Goal: Navigation & Orientation: Understand site structure

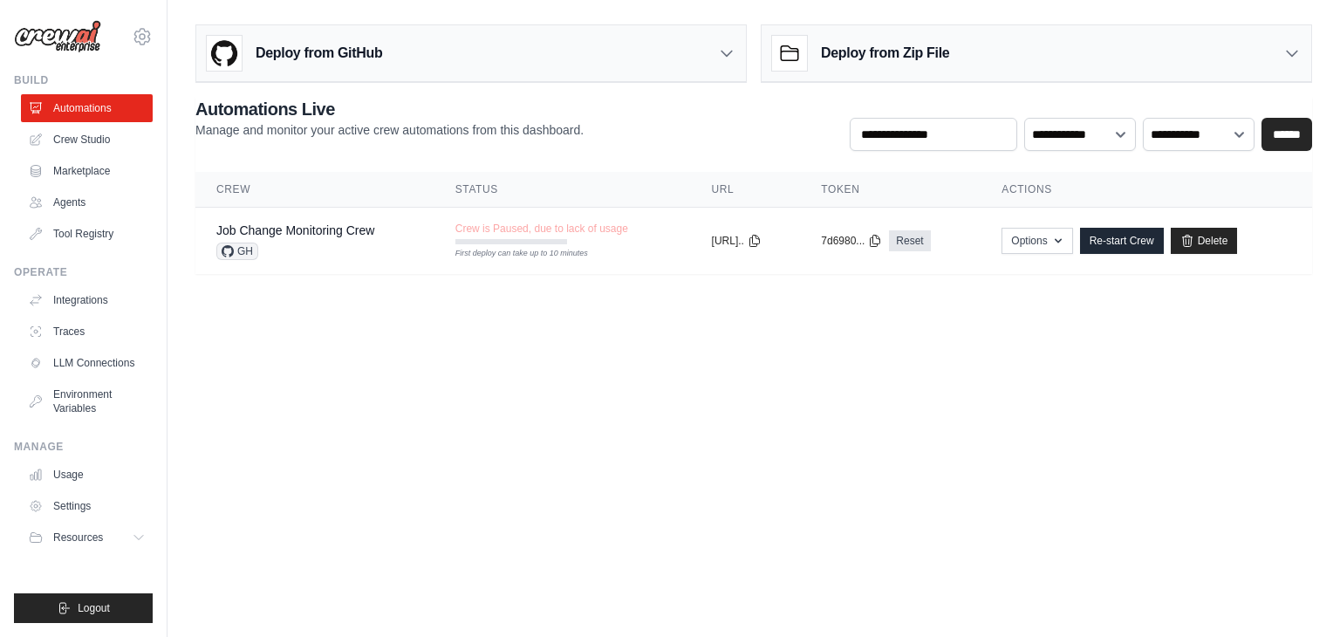
click at [644, 413] on body "ayachitula@gmail.com Settings Build Automations Crew Studio" at bounding box center [670, 318] width 1340 height 637
click at [89, 205] on link "Agents" at bounding box center [89, 202] width 132 height 28
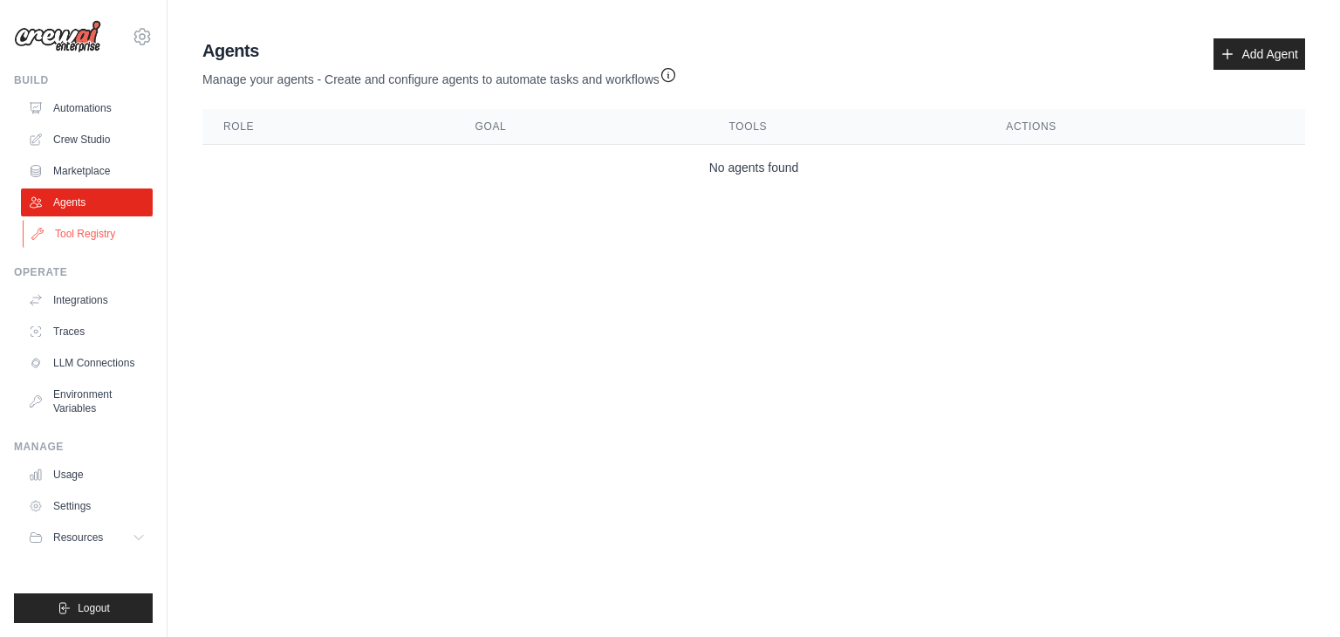
click at [90, 239] on link "Tool Registry" at bounding box center [89, 234] width 132 height 28
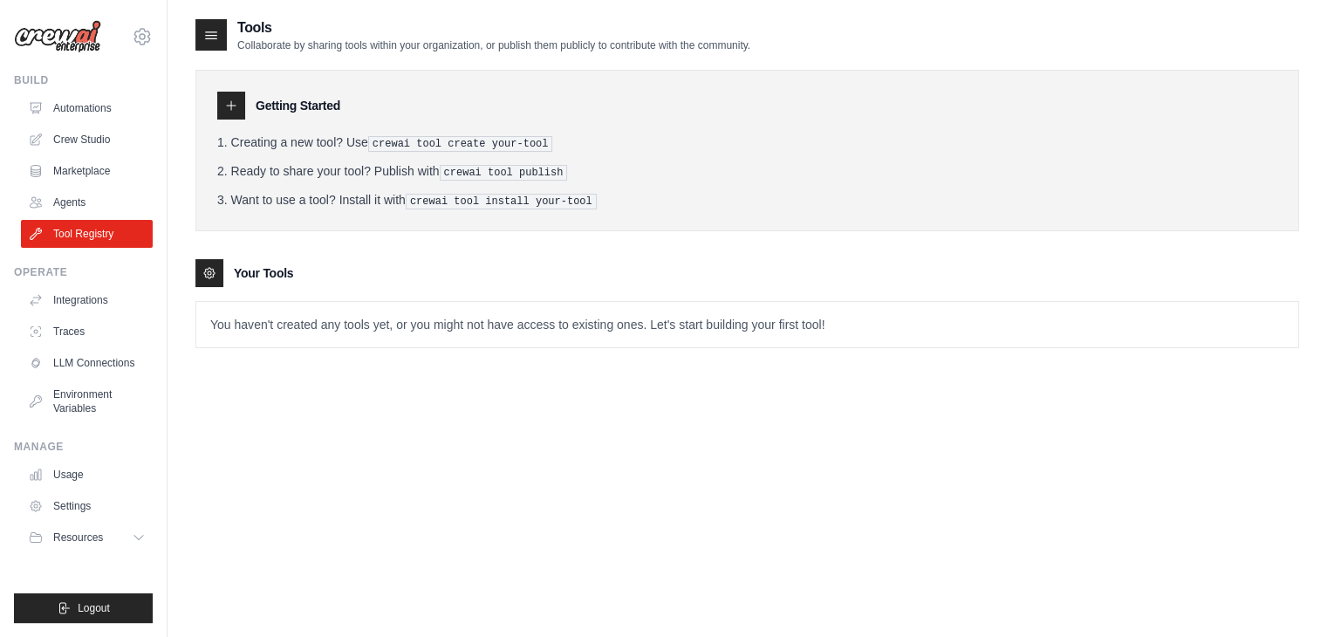
click at [310, 438] on div "Tools Collaborate by sharing tools within your organization, or publish them pu…" at bounding box center [746, 335] width 1103 height 637
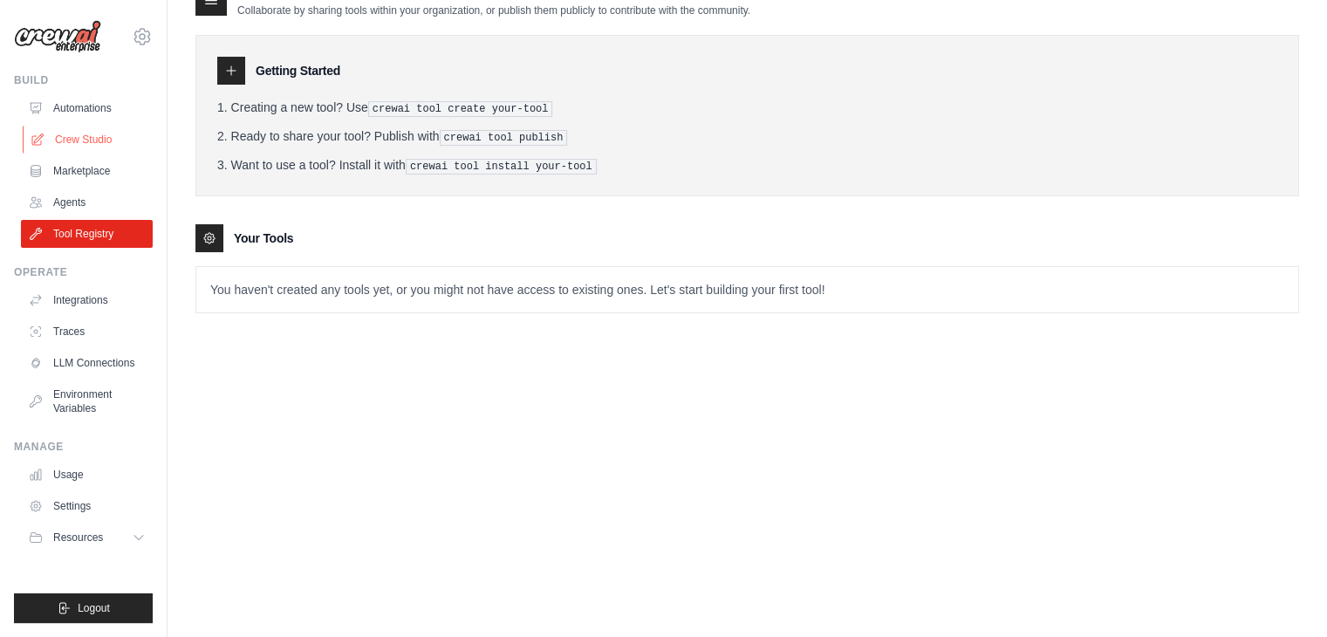
click at [88, 146] on link "Crew Studio" at bounding box center [89, 140] width 132 height 28
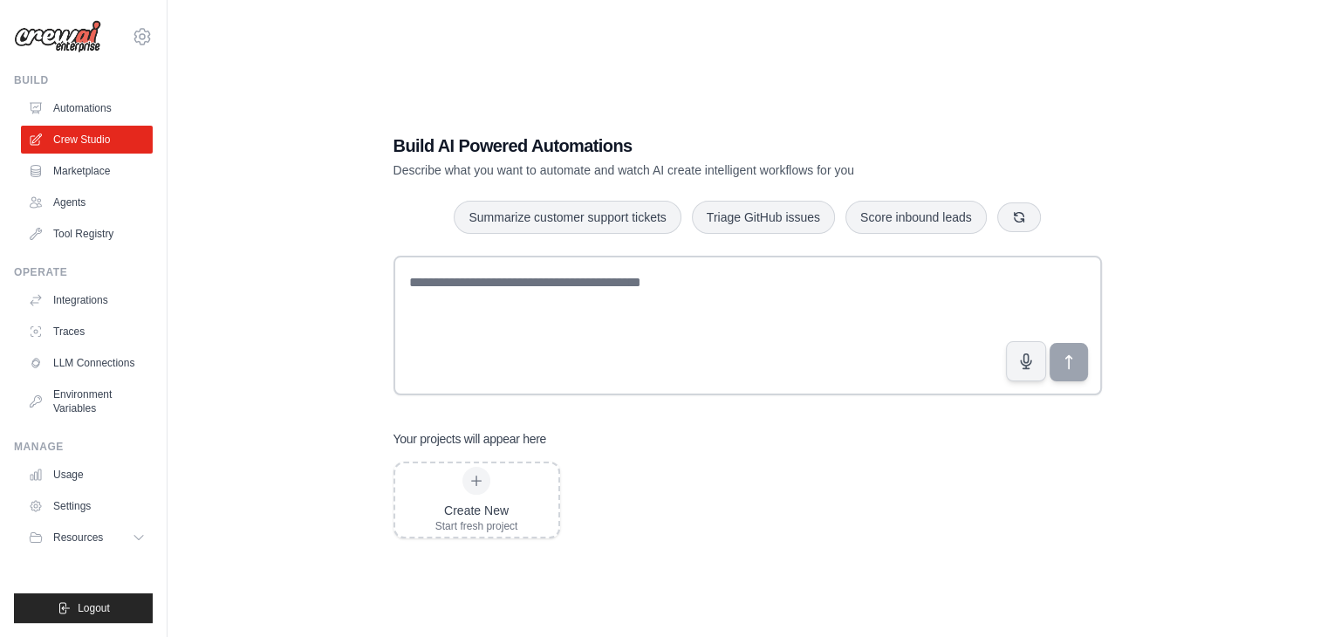
click at [293, 238] on div "Build AI Powered Automations Describe what you want to automate and watch AI cr…" at bounding box center [746, 335] width 1103 height 637
click at [271, 208] on div "Build AI Powered Automations Describe what you want to automate and watch AI cr…" at bounding box center [746, 335] width 1103 height 637
click at [67, 165] on link "Marketplace" at bounding box center [89, 171] width 132 height 28
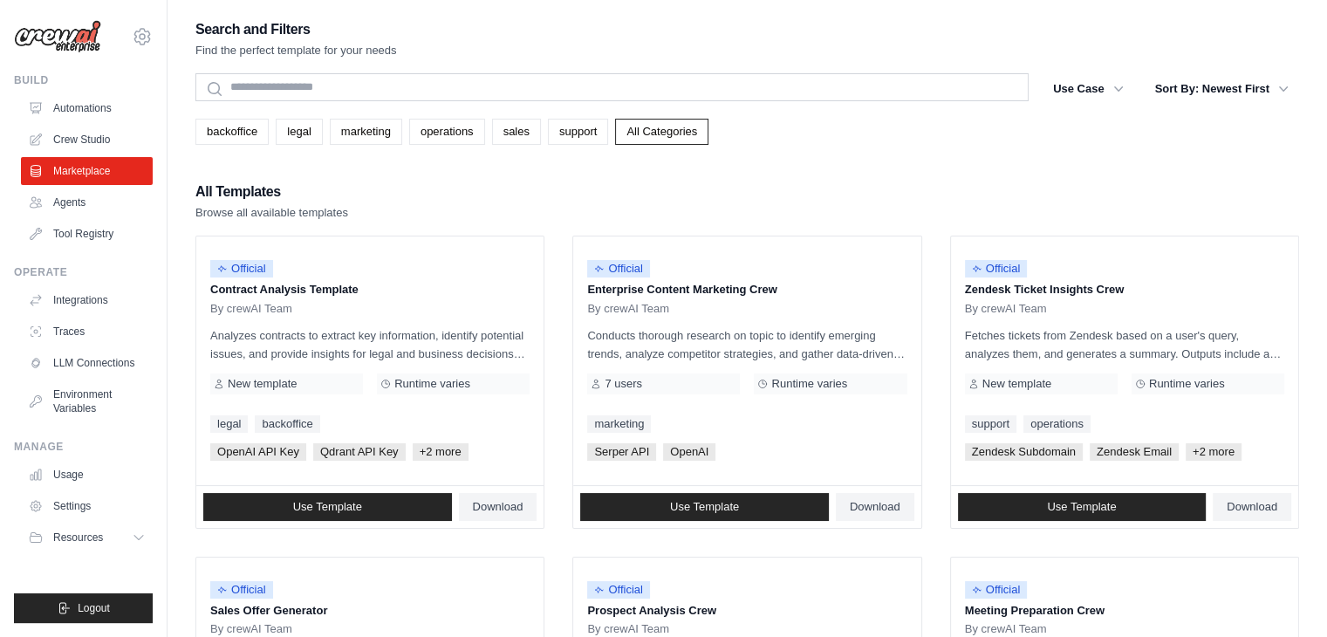
click at [815, 194] on div "All Templates Browse all available templates" at bounding box center [746, 201] width 1103 height 42
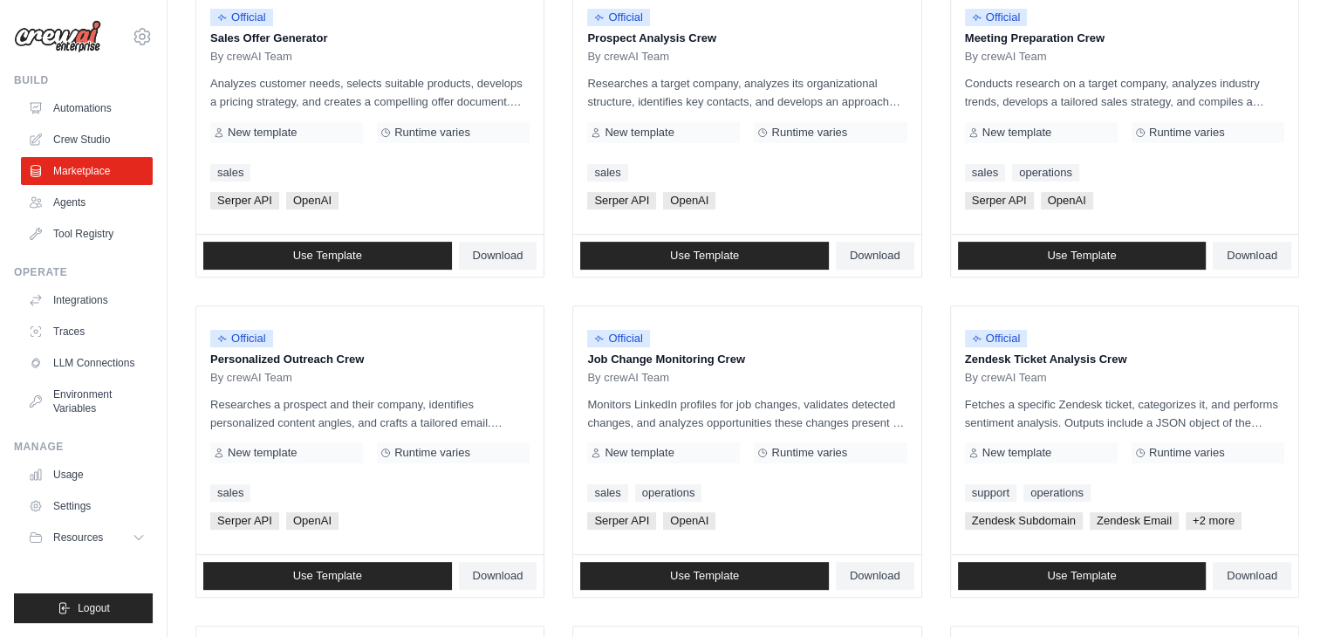
scroll to position [16, 0]
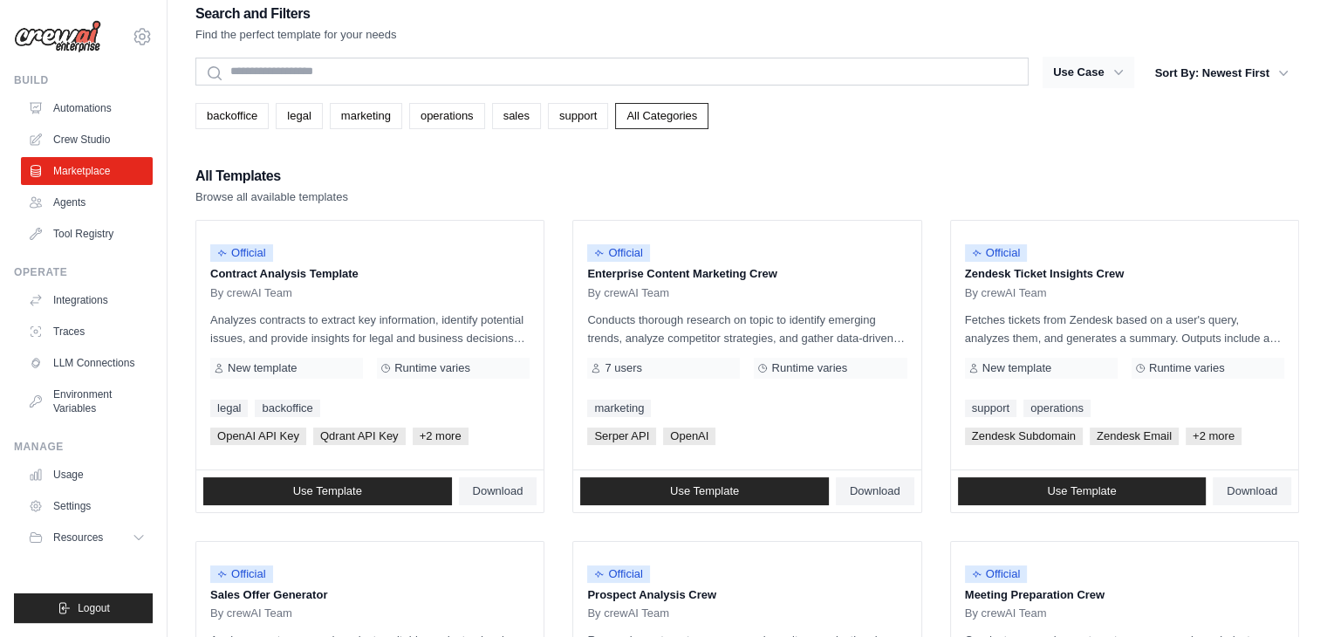
click at [1109, 66] on icon "button" at bounding box center [1117, 72] width 17 height 17
click at [1117, 71] on icon "button" at bounding box center [1117, 72] width 17 height 17
click at [1071, 68] on button "Use Case" at bounding box center [1088, 72] width 92 height 31
click at [1116, 71] on icon "button" at bounding box center [1117, 72] width 17 height 17
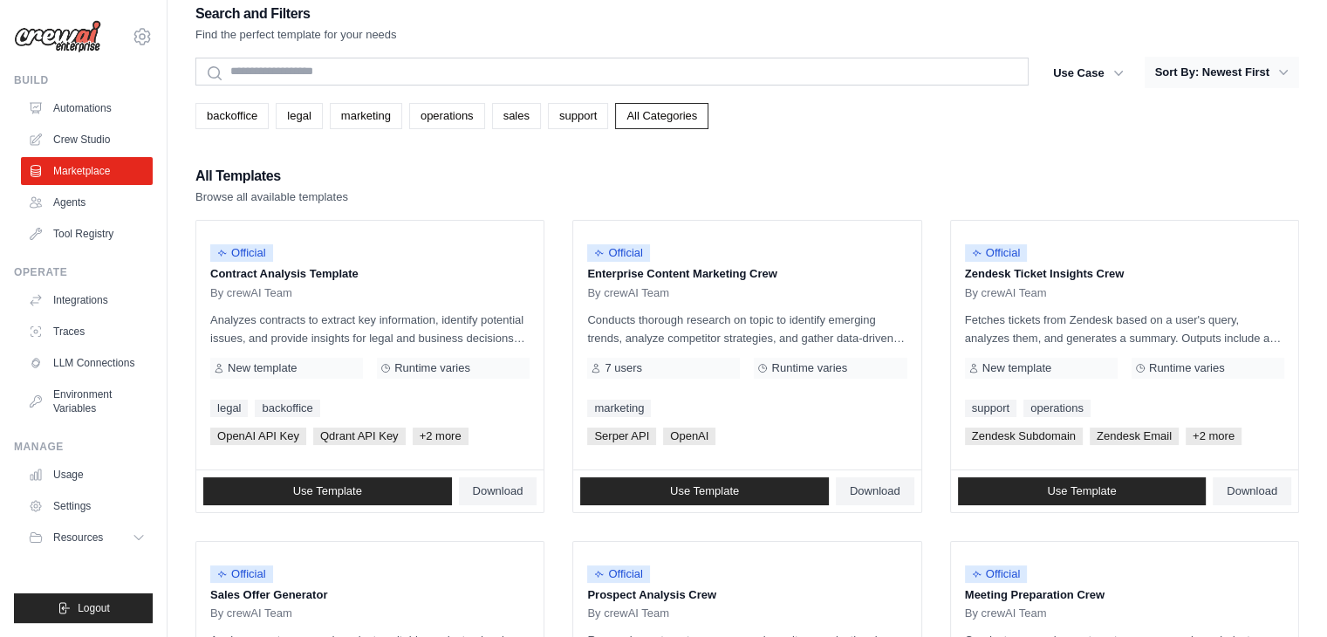
click at [1248, 80] on button "Sort By: Newest First" at bounding box center [1221, 72] width 154 height 31
click at [299, 115] on link "legal" at bounding box center [299, 116] width 46 height 26
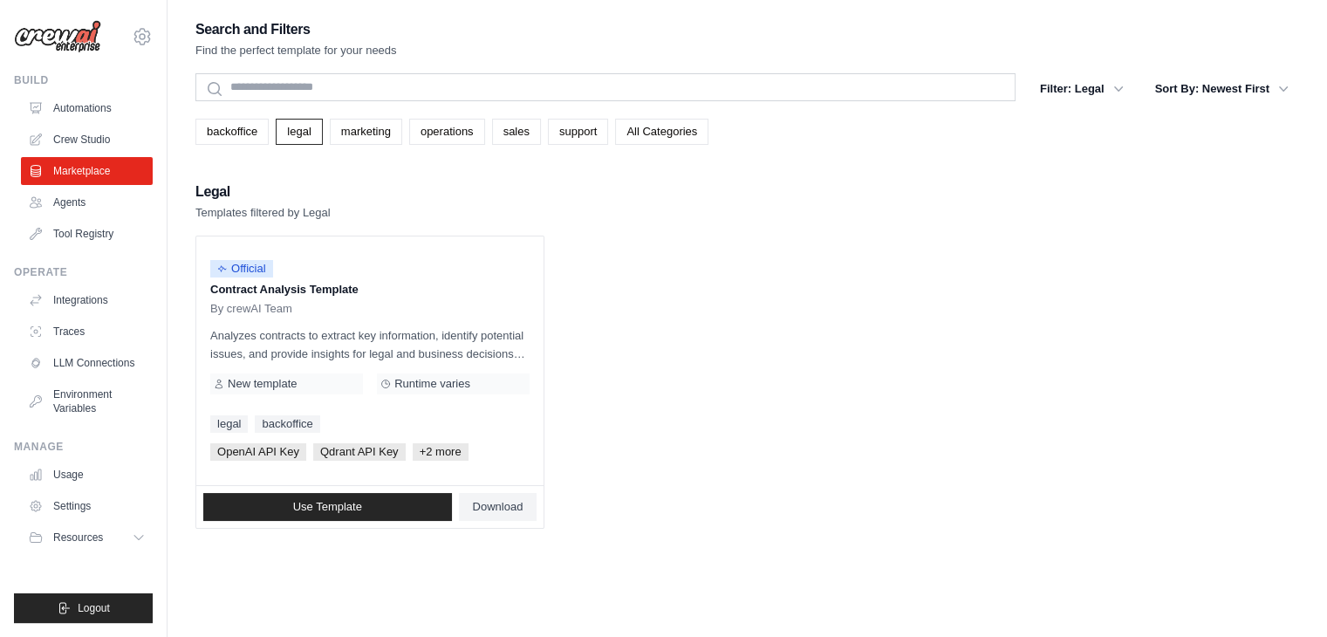
click at [680, 313] on ul "Official Contract Analysis Template By crewAI Team Analyzes contracts to extrac…" at bounding box center [746, 381] width 1103 height 293
click at [665, 395] on ul "Official Contract Analysis Template By crewAI Team Analyzes contracts to extrac…" at bounding box center [746, 381] width 1103 height 293
click at [447, 450] on span "+2 more" at bounding box center [441, 451] width 56 height 17
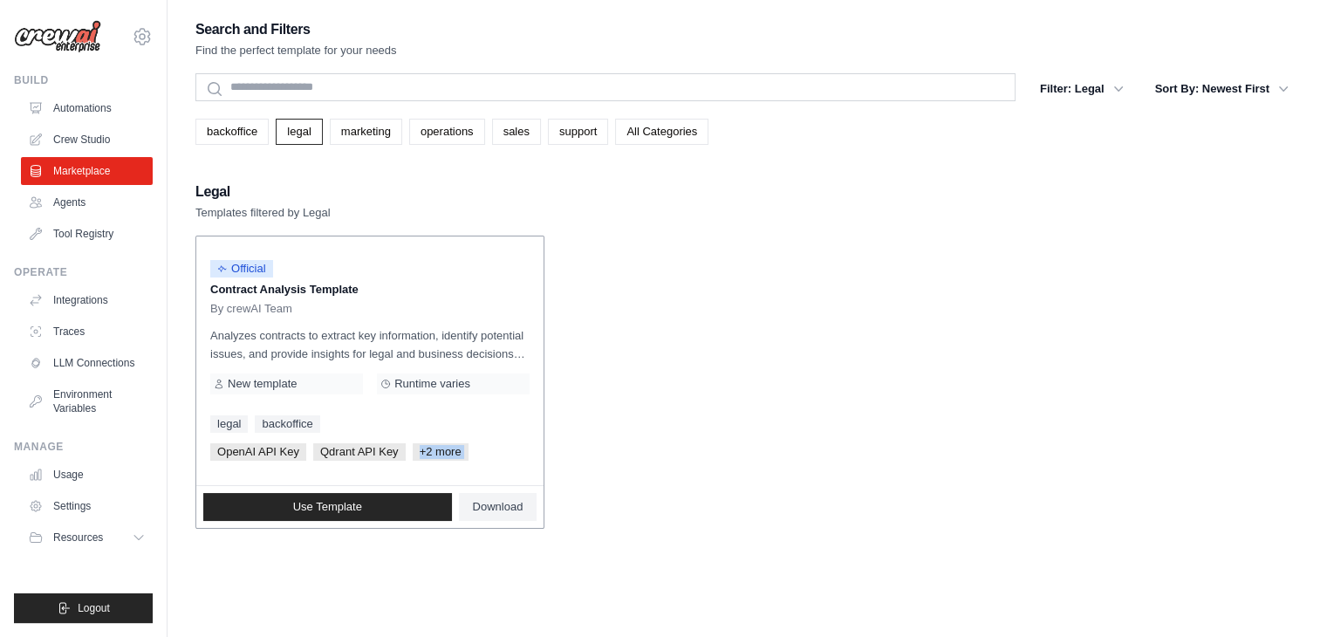
click at [447, 450] on span "+2 more" at bounding box center [441, 451] width 56 height 17
click at [603, 361] on ul "Official Contract Analysis Template By crewAI Team Analyzes contracts to extrac…" at bounding box center [746, 381] width 1103 height 293
click at [370, 140] on link "marketing" at bounding box center [366, 132] width 72 height 26
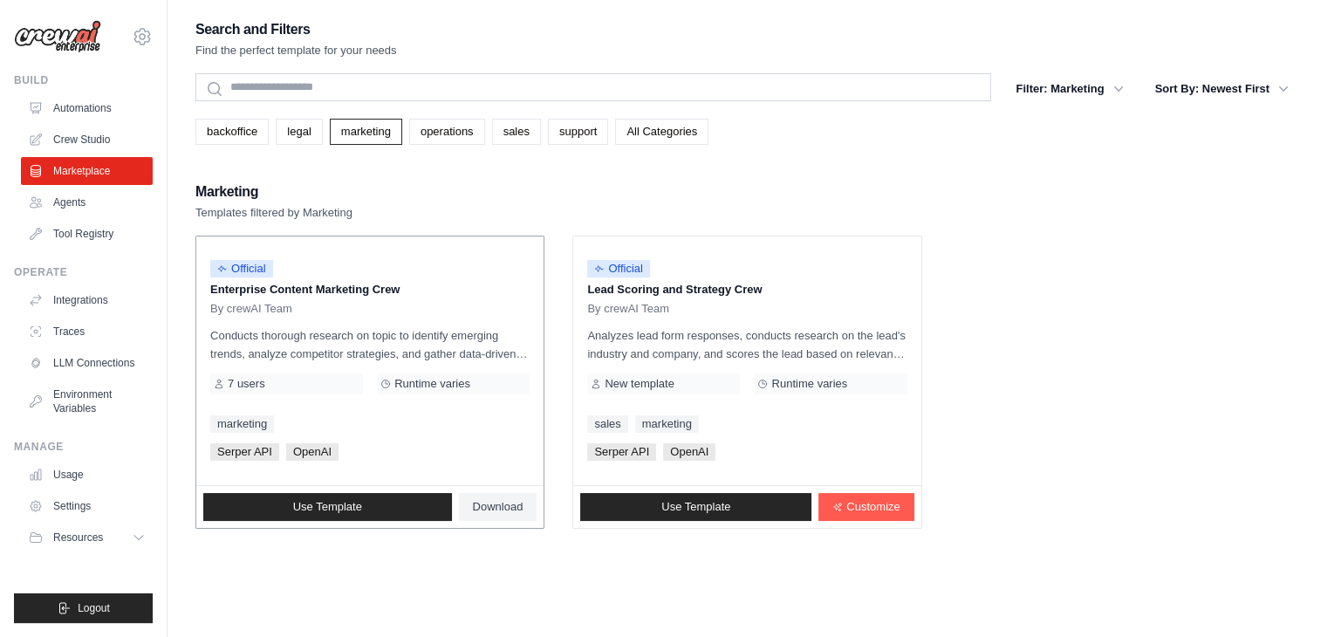
click at [420, 338] on p "Conducts thorough research on topic to identify emerging trends, analyze compet…" at bounding box center [369, 344] width 319 height 37
click at [443, 135] on link "operations" at bounding box center [447, 132] width 76 height 26
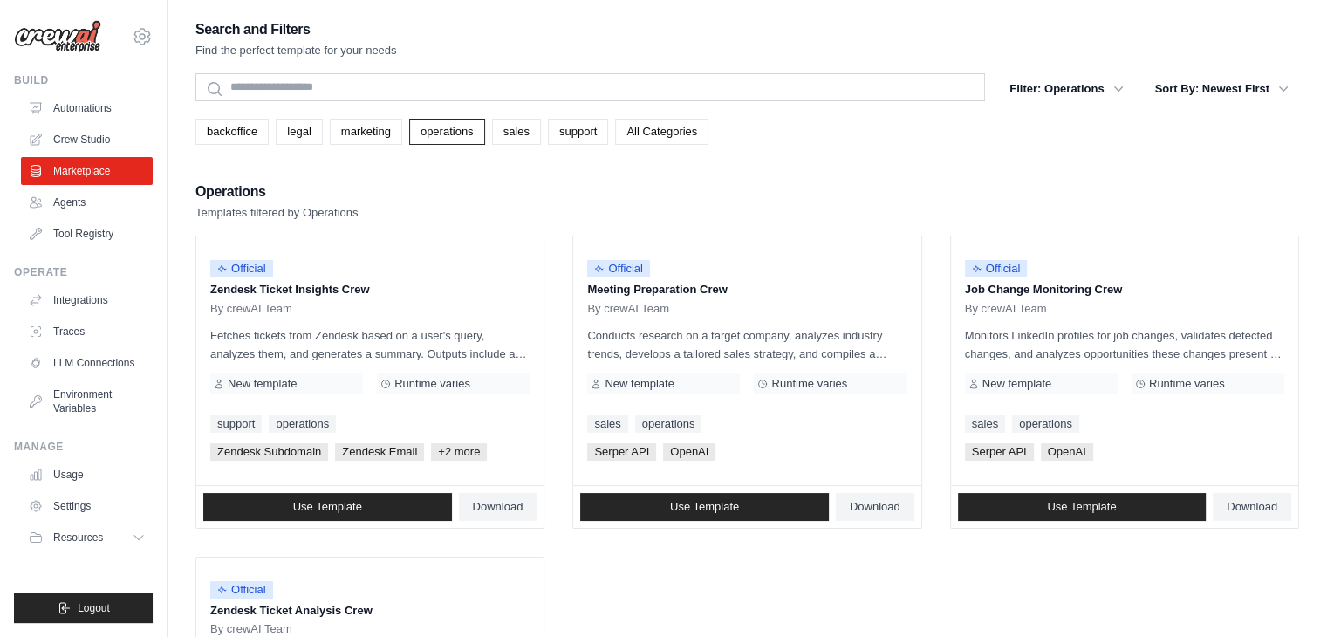
click at [452, 201] on div "Operations Templates filtered by Operations" at bounding box center [746, 201] width 1103 height 42
click at [522, 144] on div "Search and Filters Find the perfect template for your needs Search Filter: Oper…" at bounding box center [746, 433] width 1103 height 832
click at [527, 133] on link "sales" at bounding box center [516, 132] width 49 height 26
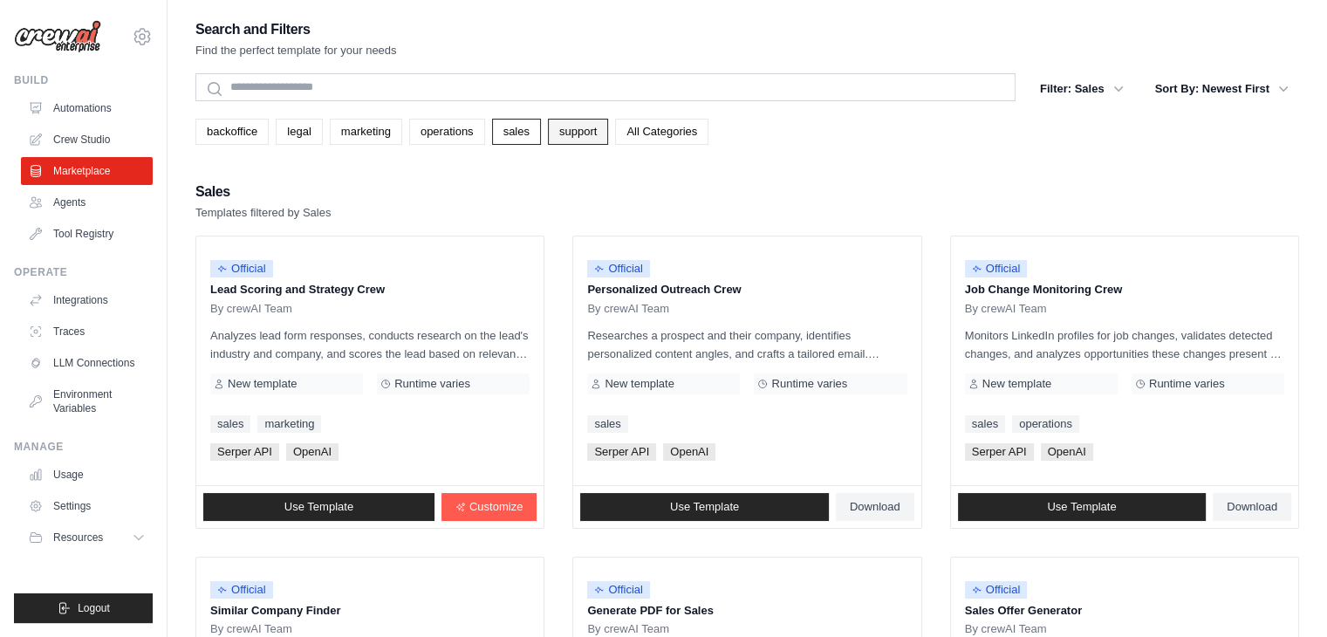
click at [607, 133] on link "support" at bounding box center [578, 132] width 60 height 26
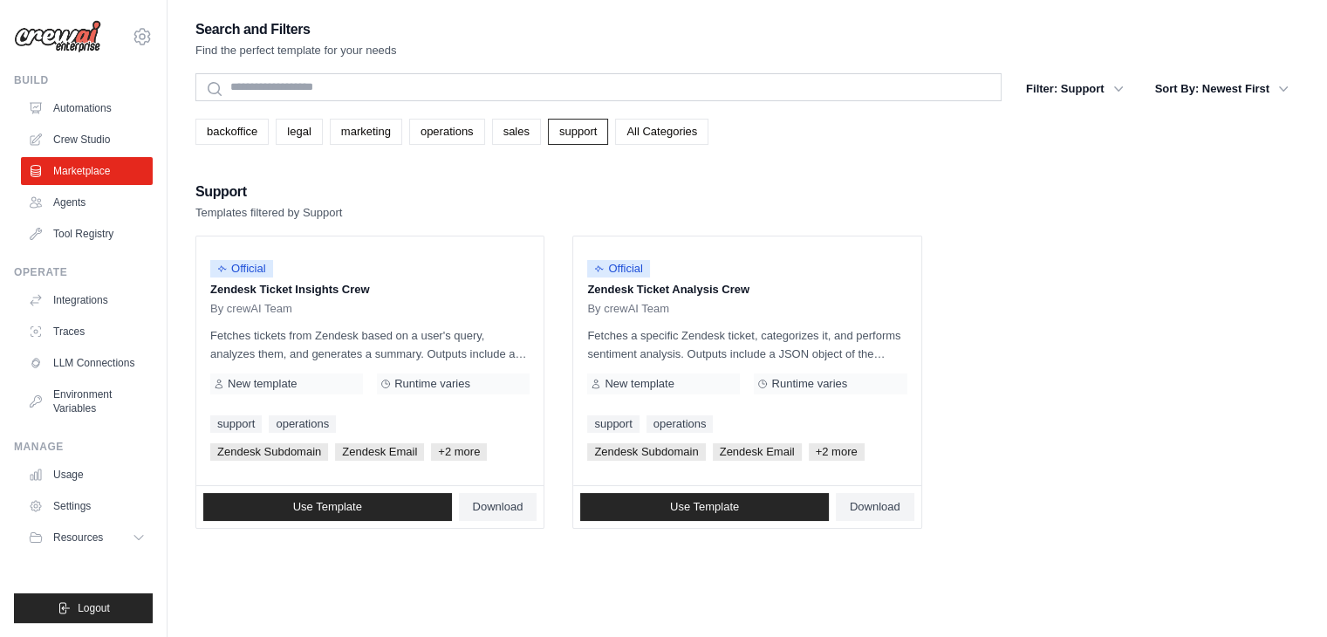
click at [715, 213] on div "Support Templates filtered by Support" at bounding box center [746, 201] width 1103 height 42
click at [942, 304] on ul "Official Zendesk Ticket Insights Crew By crewAI Team Fetches tickets from Zende…" at bounding box center [746, 381] width 1103 height 293
click at [961, 402] on ul "Official Zendesk Ticket Insights Crew By crewAI Team Fetches tickets from Zende…" at bounding box center [746, 381] width 1103 height 293
click at [979, 431] on ul "Official Zendesk Ticket Insights Crew By crewAI Team Fetches tickets from Zende…" at bounding box center [746, 381] width 1103 height 293
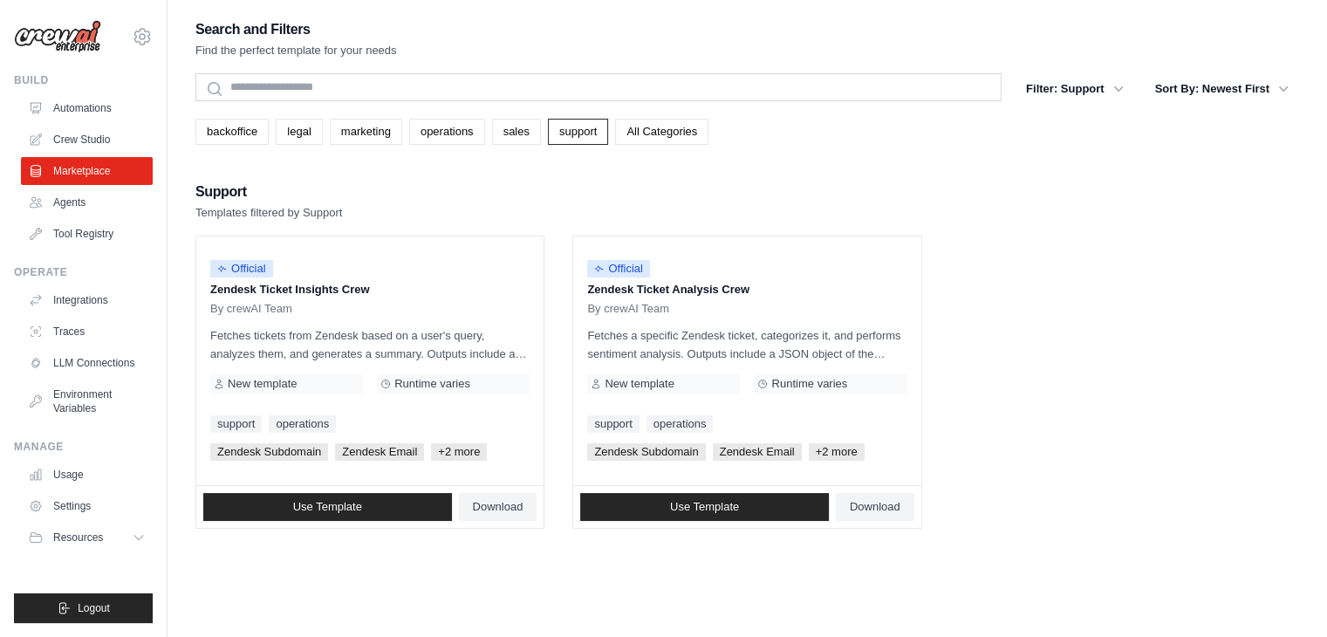
click at [979, 431] on ul "Official Zendesk Ticket Insights Crew By crewAI Team Fetches tickets from Zende…" at bounding box center [746, 381] width 1103 height 293
click at [85, 137] on link "Crew Studio" at bounding box center [89, 140] width 132 height 28
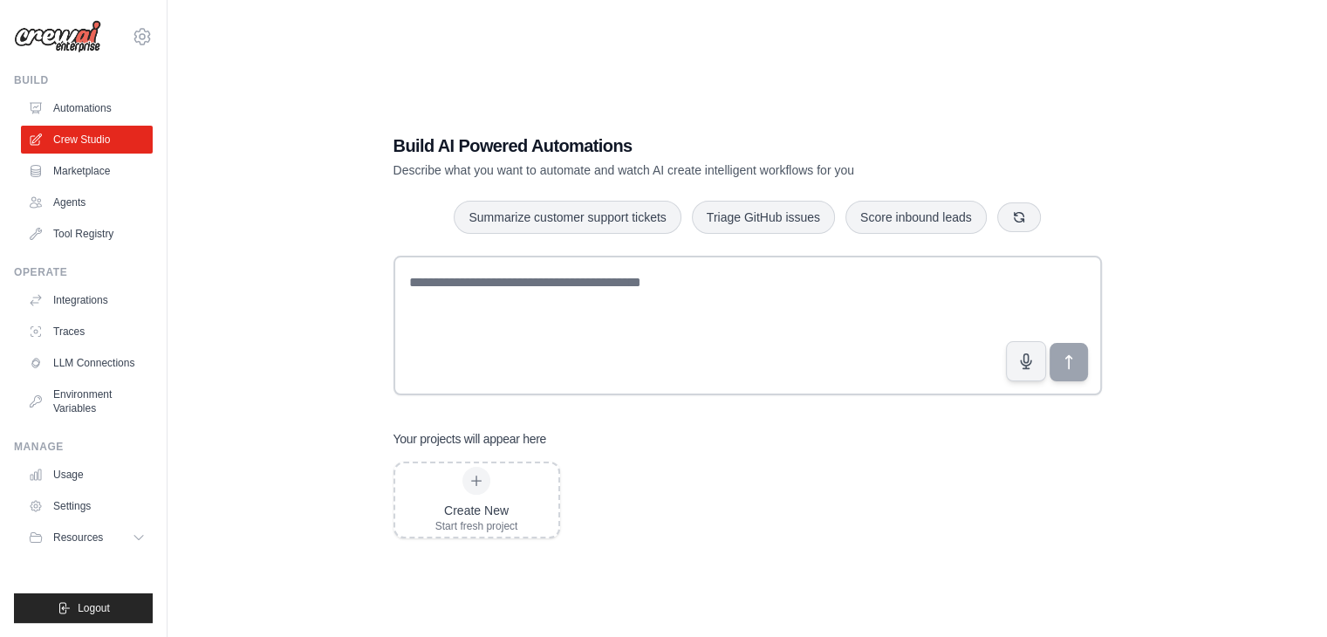
click at [302, 229] on div "Build AI Powered Automations Describe what you want to automate and watch AI cr…" at bounding box center [746, 335] width 1103 height 637
click at [279, 366] on div "Build AI Powered Automations Describe what you want to automate and watch AI cr…" at bounding box center [746, 335] width 1103 height 637
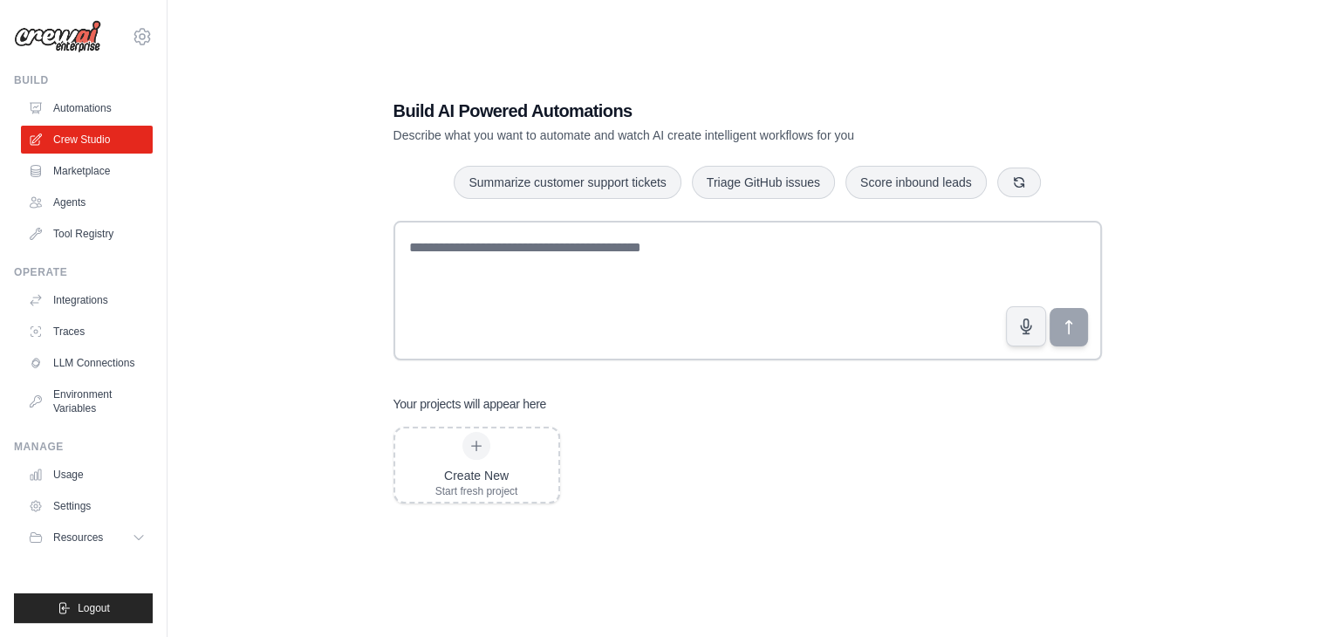
click at [272, 439] on div "Build AI Powered Automations Describe what you want to automate and watch AI cr…" at bounding box center [746, 301] width 1103 height 637
click at [280, 297] on div "Build AI Powered Automations Describe what you want to automate and watch AI cr…" at bounding box center [746, 301] width 1103 height 637
click at [269, 210] on div "Build AI Powered Automations Describe what you want to automate and watch AI cr…" at bounding box center [746, 301] width 1103 height 637
click at [1144, 68] on div "Build AI Powered Automations Describe what you want to automate and watch AI cr…" at bounding box center [746, 301] width 1103 height 637
click at [1116, 60] on div "Build AI Powered Automations Describe what you want to automate and watch AI cr…" at bounding box center [746, 301] width 1103 height 637
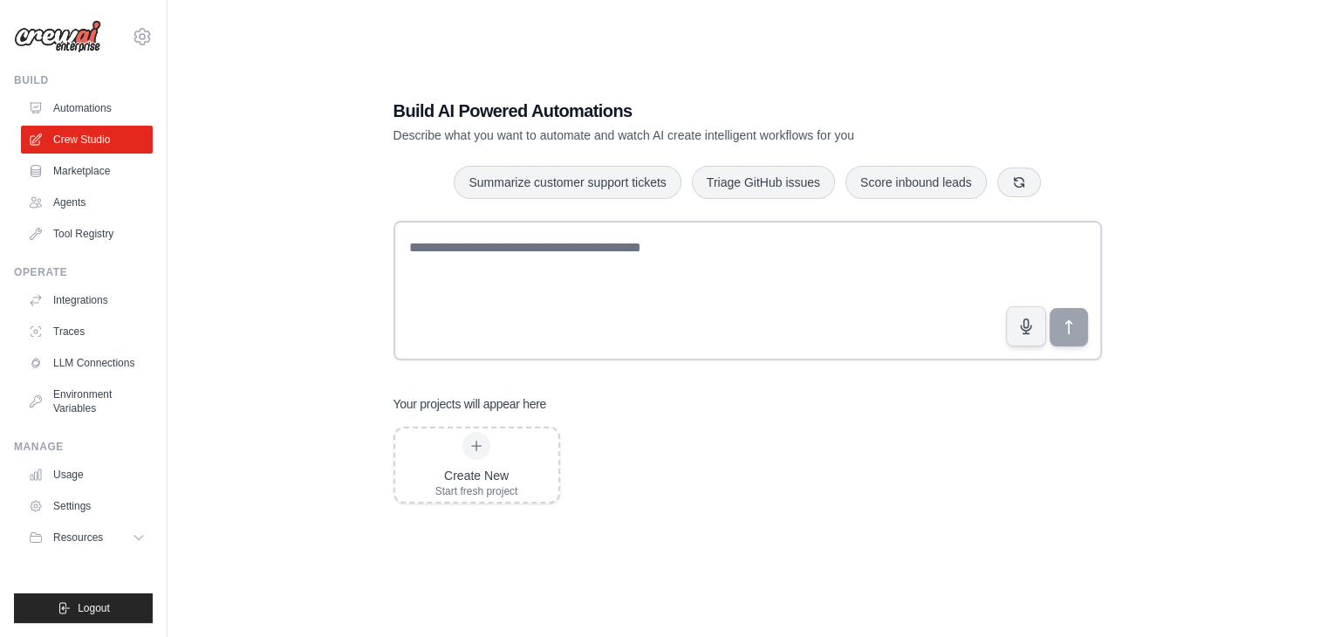
click at [320, 282] on div "Build AI Powered Automations Describe what you want to automate and watch AI cr…" at bounding box center [746, 301] width 1103 height 637
click at [1116, 57] on div "Build AI Powered Automations Describe what you want to automate and watch AI cr…" at bounding box center [746, 301] width 1103 height 637
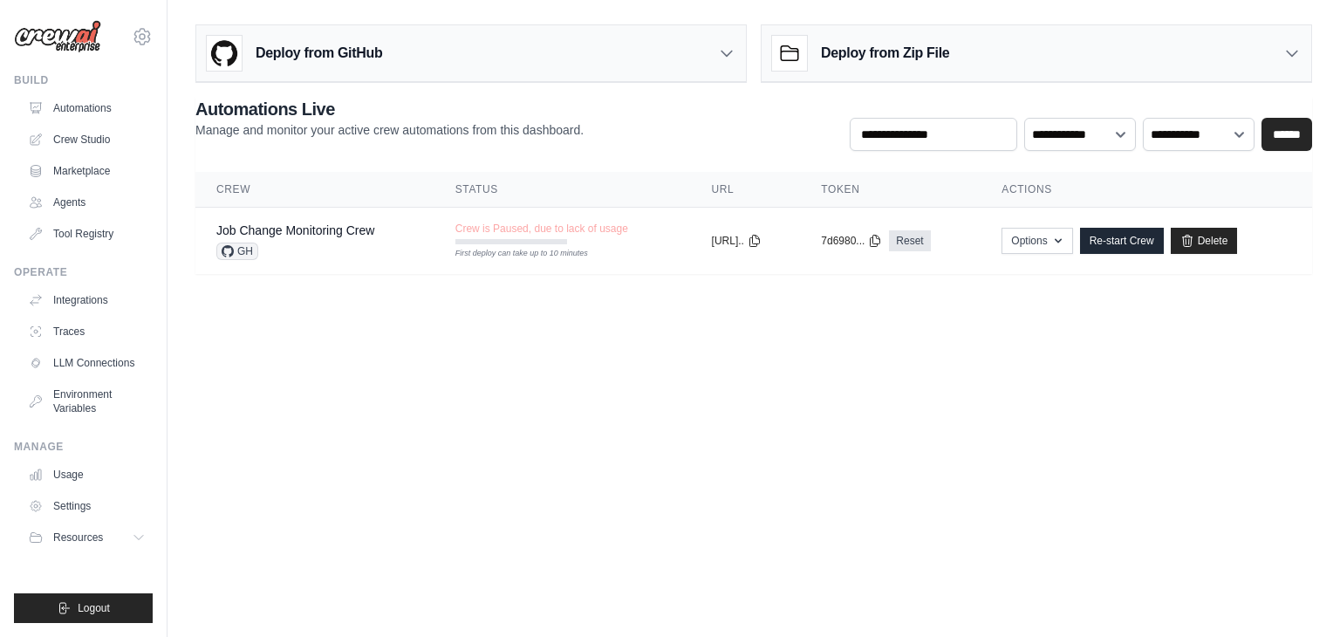
click at [824, 399] on body "ayachitula@gmail.com Settings Build Automations Crew Studio" at bounding box center [670, 318] width 1340 height 637
click at [1065, 243] on icon "button" at bounding box center [1058, 240] width 14 height 14
click at [1199, 402] on body "ayachitula@gmail.com Settings Build Automations Crew Studio" at bounding box center [670, 318] width 1340 height 637
click at [1175, 400] on body "ayachitula@gmail.com Settings Build Automations Crew Studio" at bounding box center [670, 318] width 1340 height 637
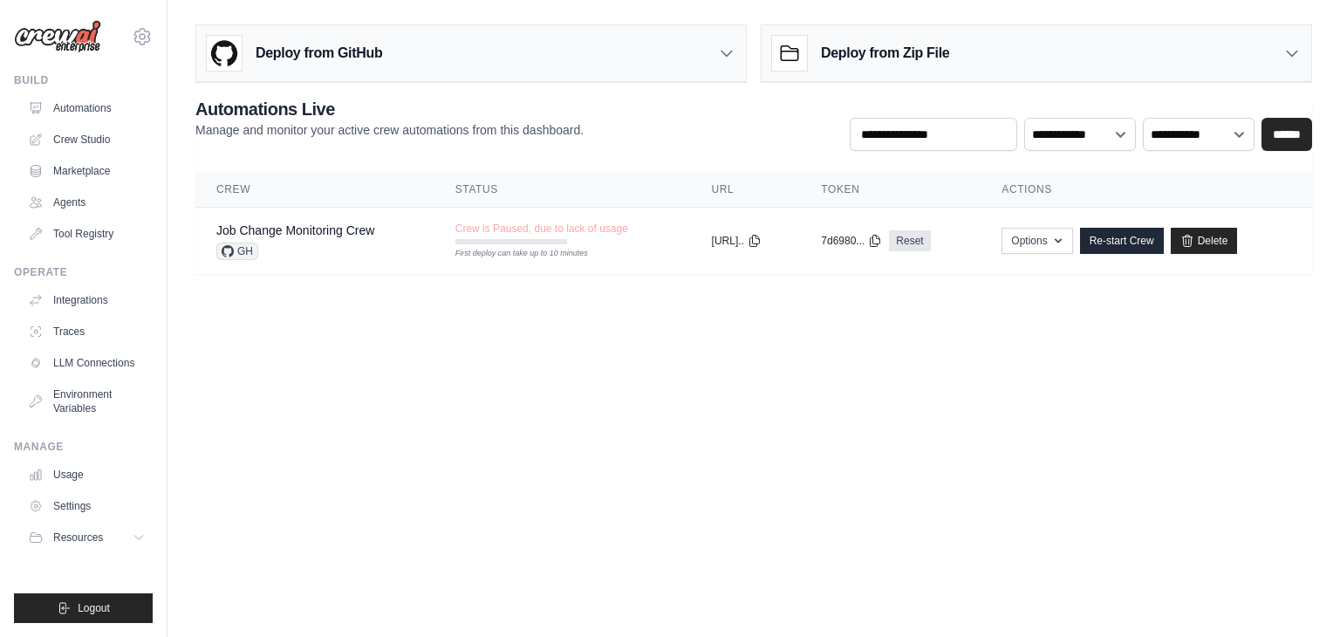
click at [1109, 395] on body "ayachitula@gmail.com Settings Build Automations Crew Studio" at bounding box center [670, 318] width 1340 height 637
click at [899, 519] on body "ayachitula@gmail.com Settings Build Automations Crew Studio" at bounding box center [670, 318] width 1340 height 637
click at [899, 519] on body "[EMAIL_ADDRESS][DOMAIN_NAME] Settings Build Automations Crew Studio" at bounding box center [670, 318] width 1340 height 637
click at [106, 358] on link "LLM Connections" at bounding box center [89, 363] width 132 height 28
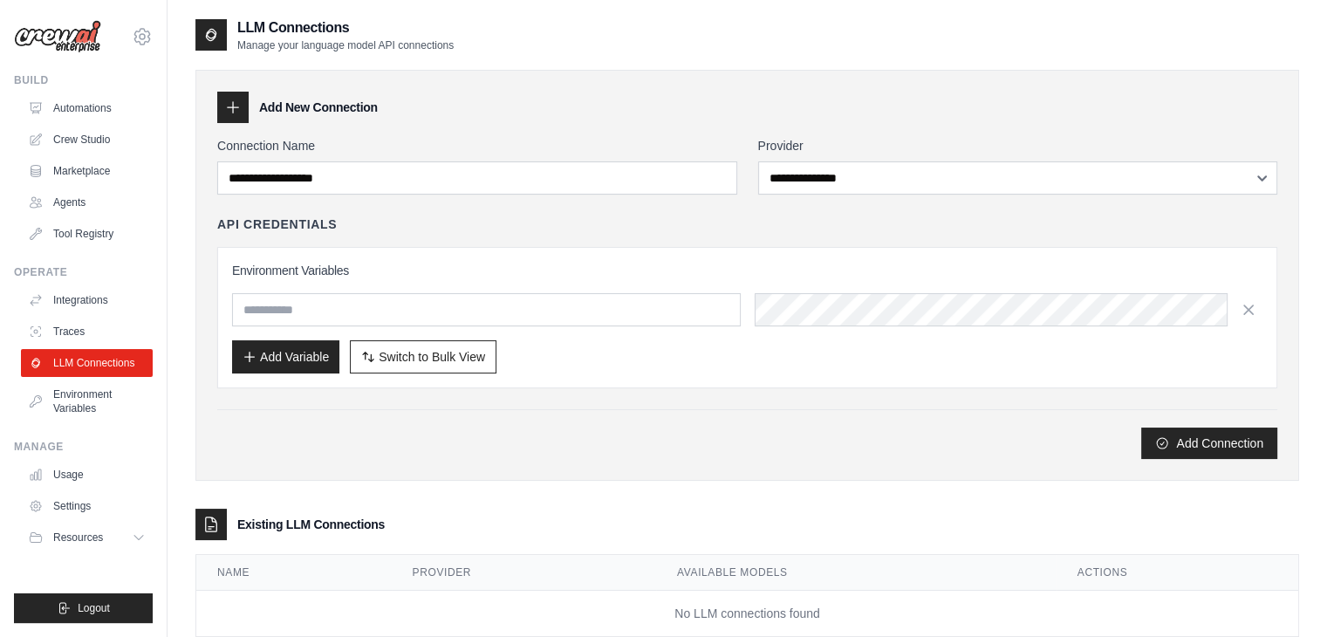
scroll to position [43, 0]
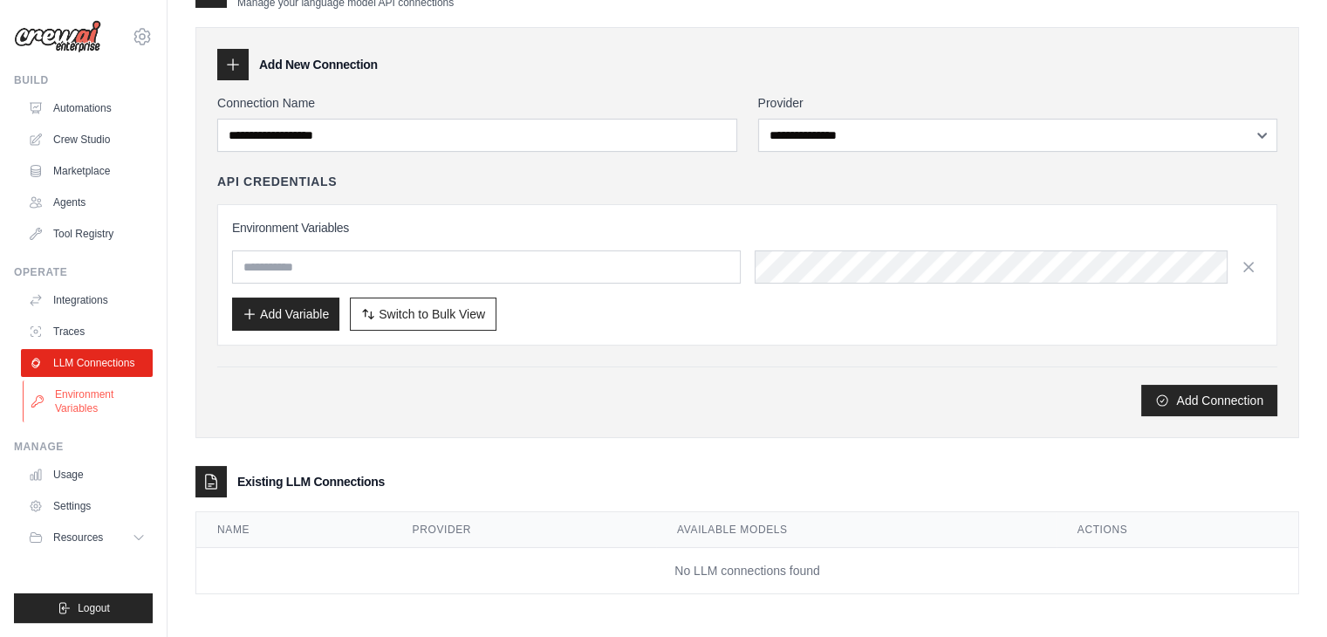
click at [98, 399] on link "Environment Variables" at bounding box center [89, 401] width 132 height 42
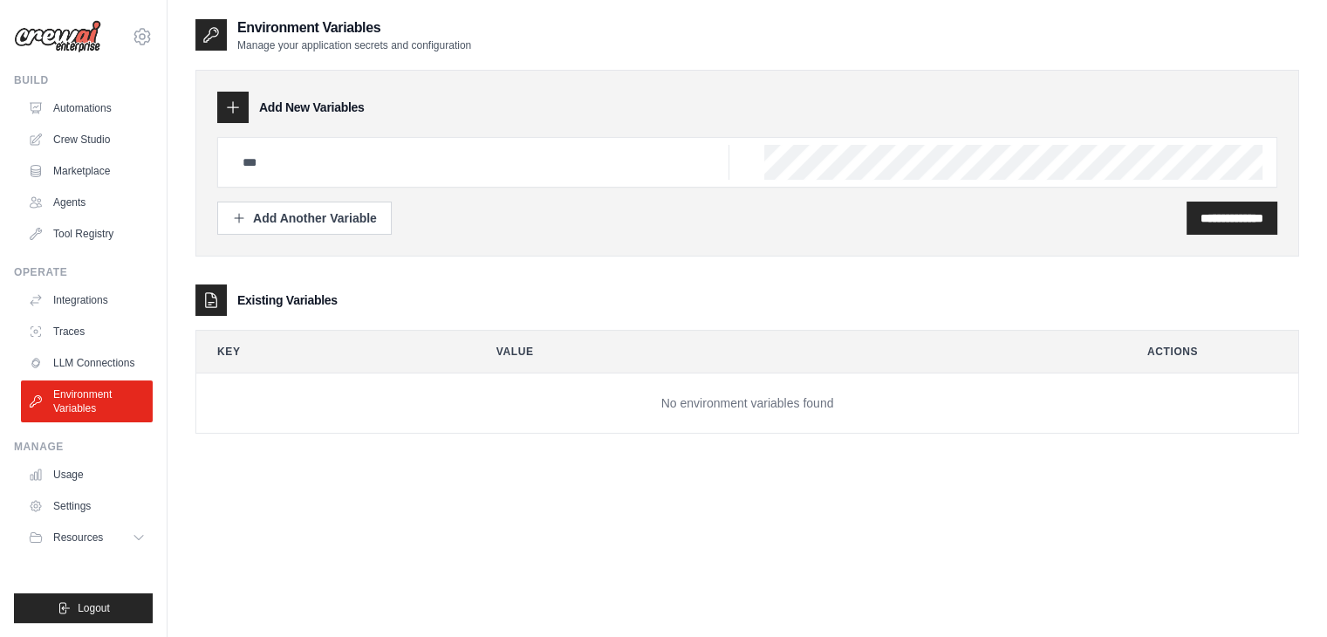
click at [283, 434] on div "**********" at bounding box center [746, 239] width 1103 height 444
click at [97, 538] on span "Resources" at bounding box center [80, 537] width 50 height 14
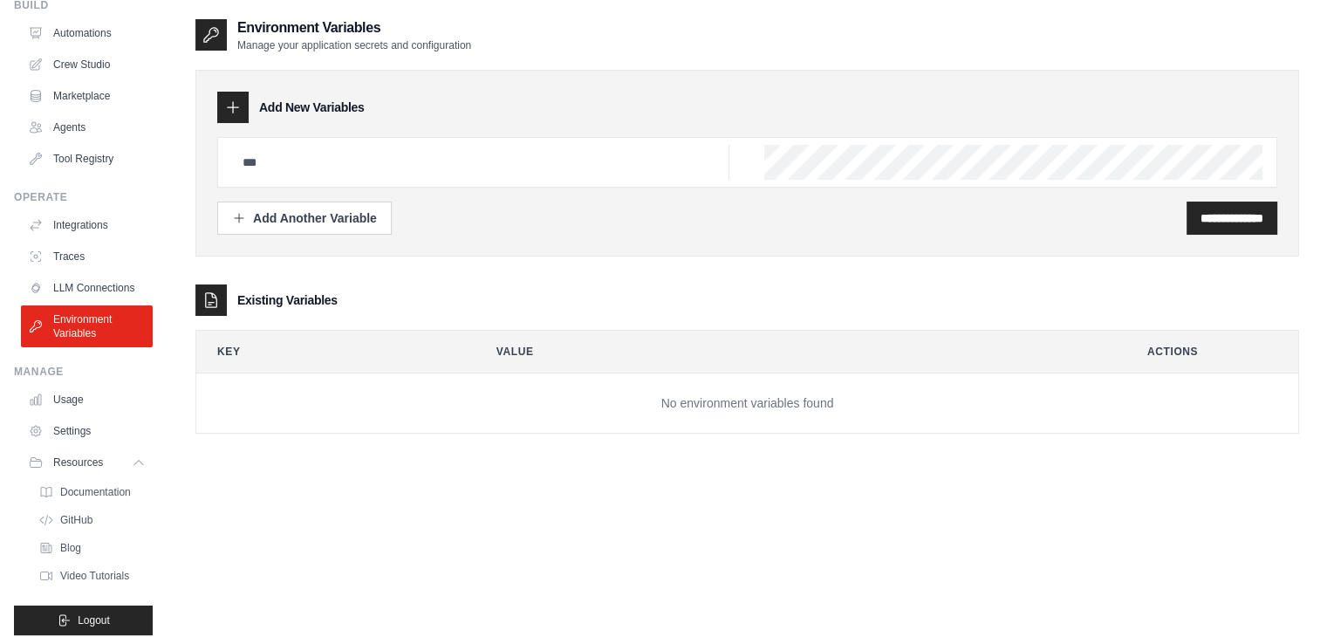
scroll to position [115, 0]
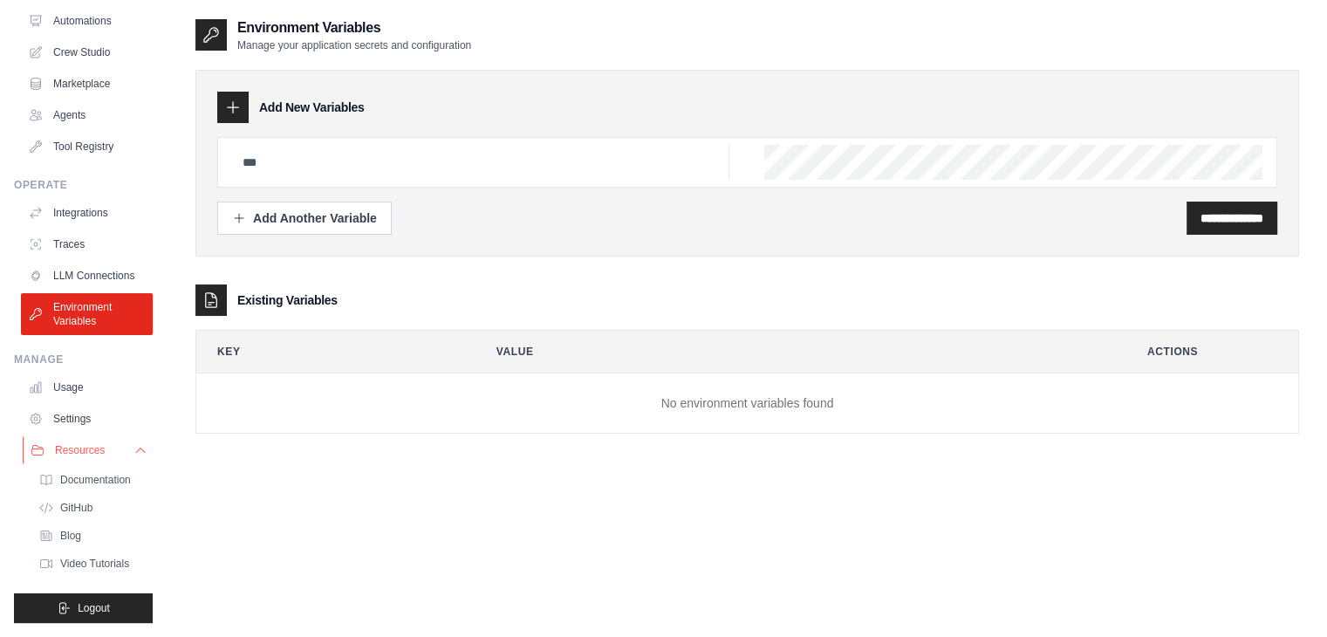
click at [133, 443] on icon at bounding box center [140, 450] width 14 height 14
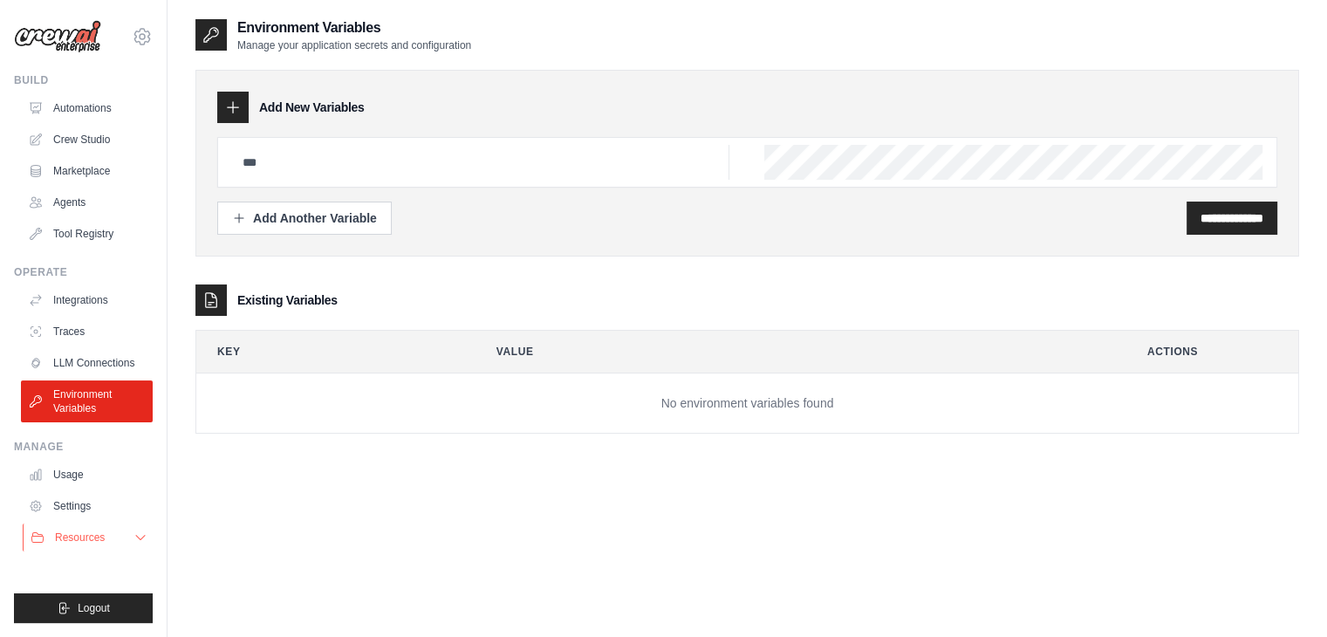
scroll to position [0, 0]
click at [178, 171] on div "**********" at bounding box center [746, 335] width 1159 height 637
click at [111, 161] on link "Marketplace" at bounding box center [89, 171] width 132 height 28
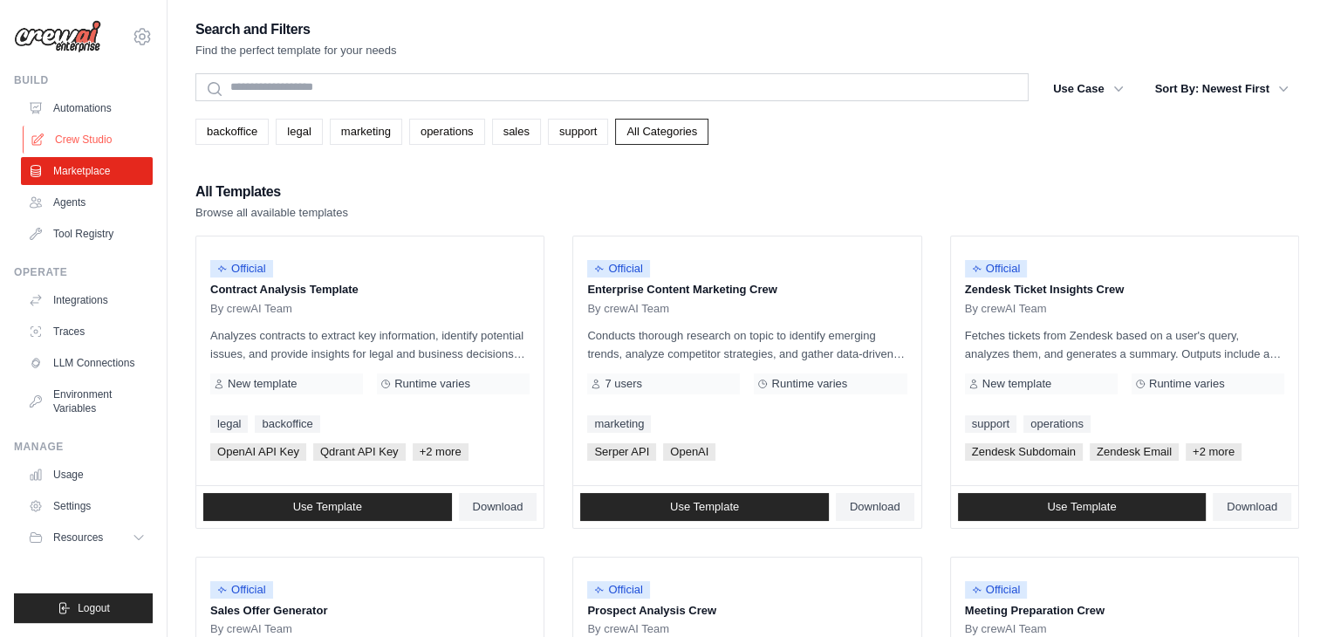
click at [100, 134] on link "Crew Studio" at bounding box center [89, 140] width 132 height 28
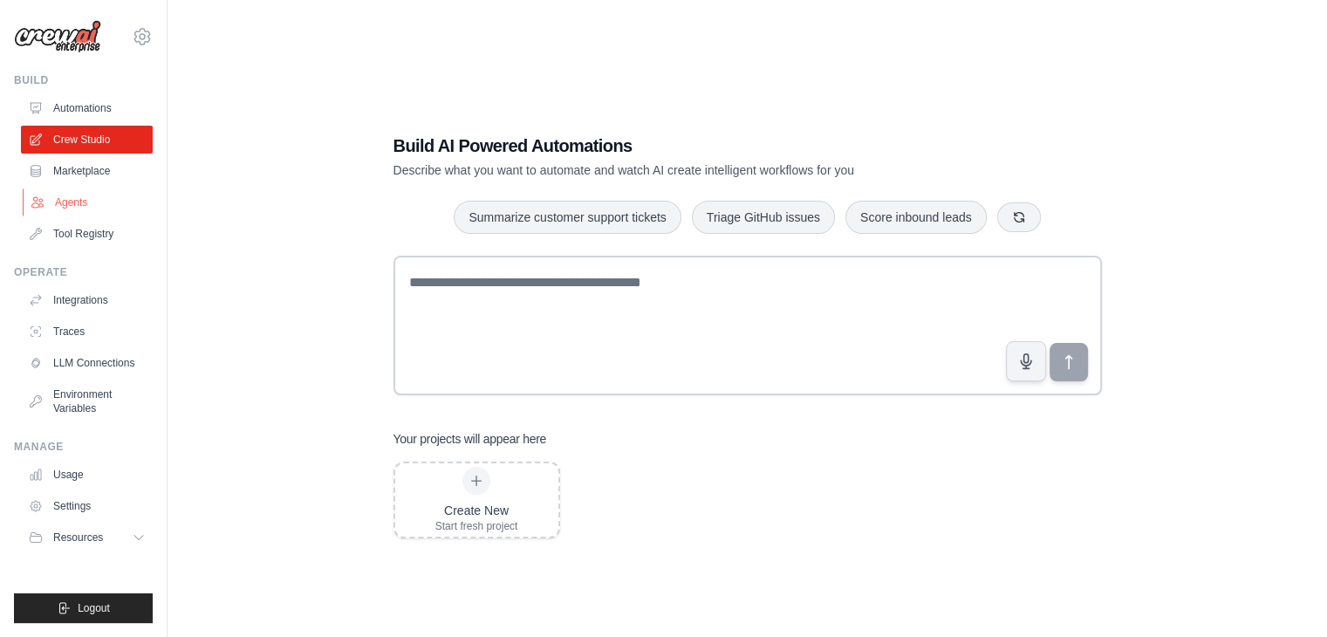
click at [84, 204] on link "Agents" at bounding box center [89, 202] width 132 height 28
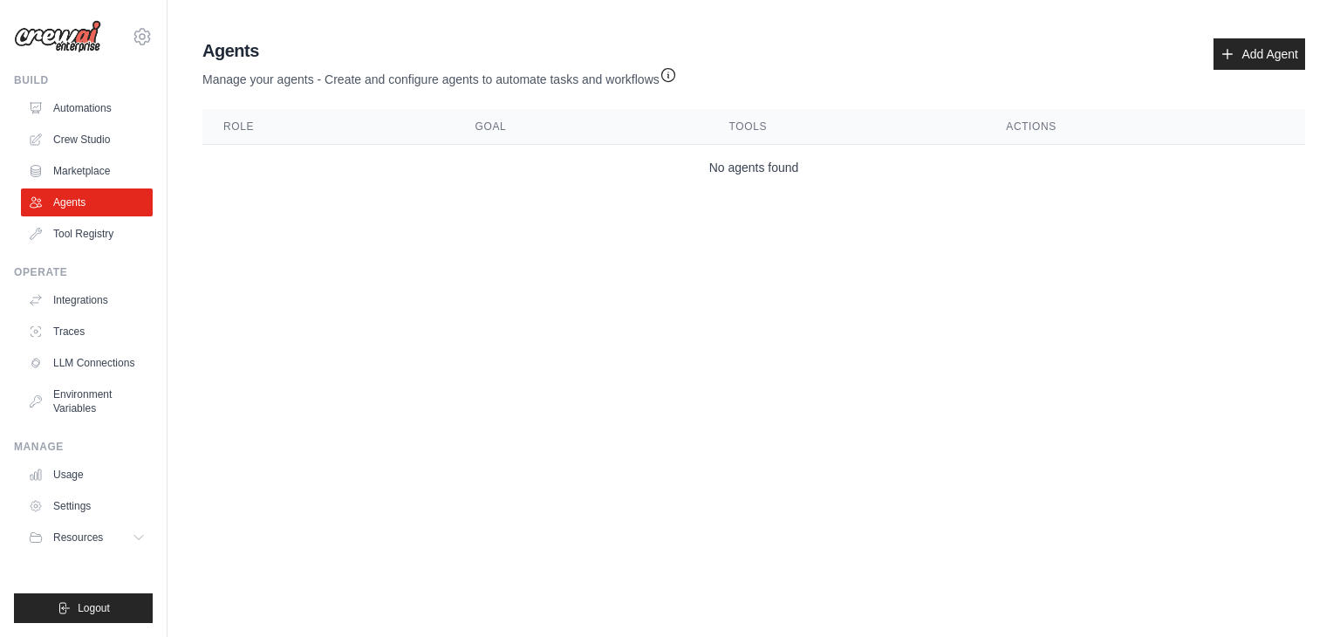
click at [467, 231] on main "Agent Usage Guide To use an agent in your CrewAI project, you can initialize it…" at bounding box center [753, 117] width 1172 height 235
click at [447, 266] on body "[EMAIL_ADDRESS][DOMAIN_NAME] Settings Build Automations Crew Studio" at bounding box center [670, 318] width 1340 height 637
click at [96, 228] on link "Tool Registry" at bounding box center [89, 234] width 132 height 28
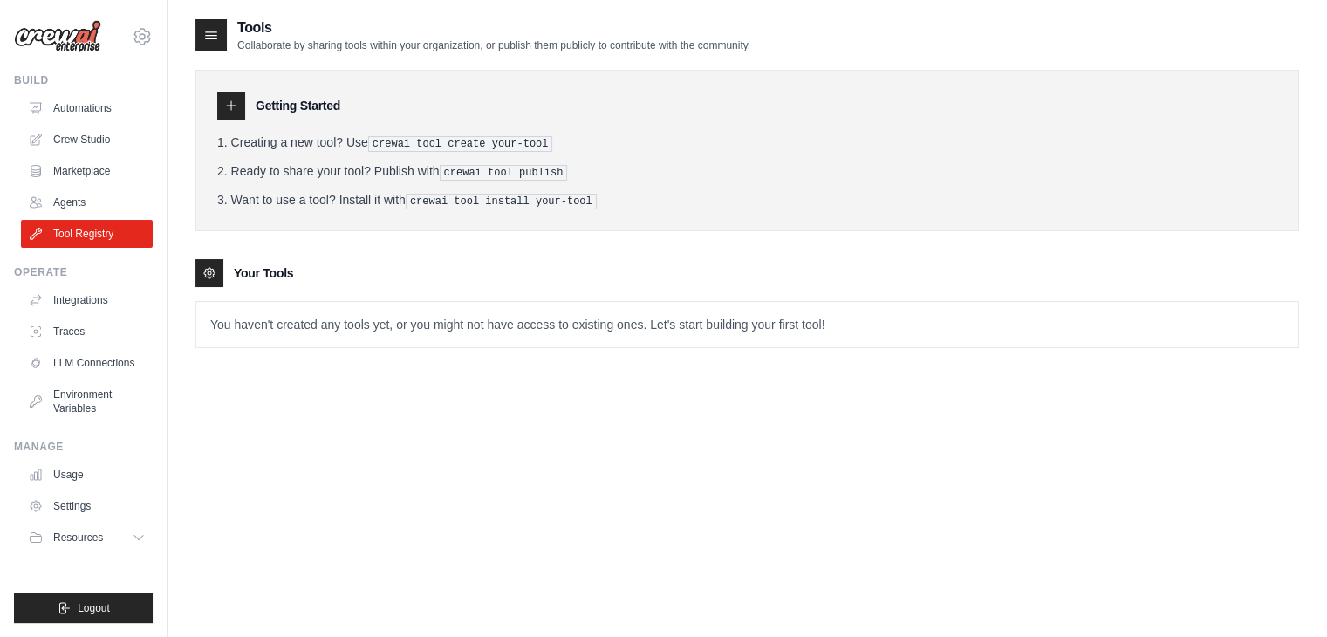
click at [372, 434] on div "Tools Collaborate by sharing tools within your organization, or publish them pu…" at bounding box center [746, 335] width 1103 height 637
click at [405, 460] on div "Tools Collaborate by sharing tools within your organization, or publish them pu…" at bounding box center [746, 335] width 1103 height 637
click at [373, 444] on div "Tools Collaborate by sharing tools within your organization, or publish them pu…" at bounding box center [746, 335] width 1103 height 637
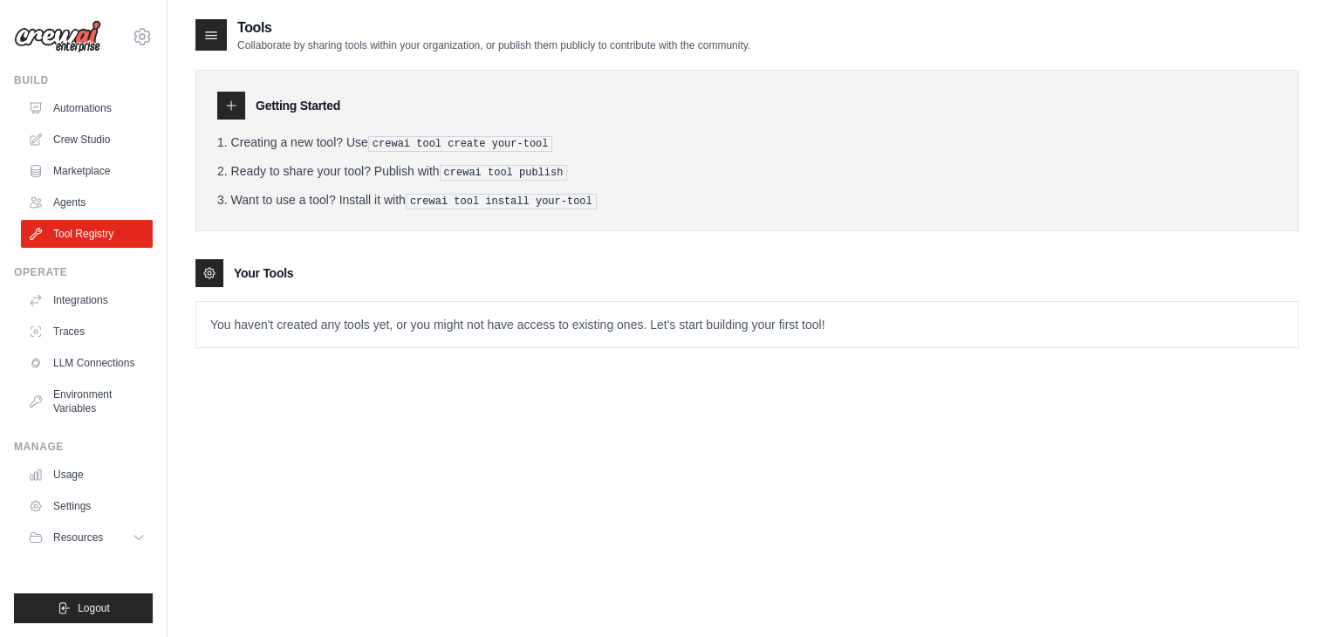
click at [351, 443] on div "Tools Collaborate by sharing tools within your organization, or publish them pu…" at bounding box center [746, 335] width 1103 height 637
click at [973, 464] on div "Tools Collaborate by sharing tools within your organization, or publish them pu…" at bounding box center [746, 335] width 1103 height 637
